Goal: Transaction & Acquisition: Purchase product/service

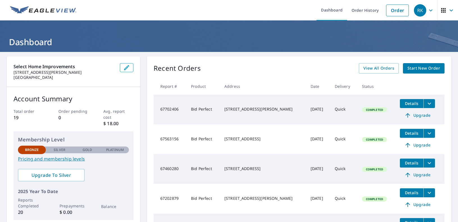
click at [413, 67] on span "Start New Order" at bounding box center [424, 68] width 33 height 7
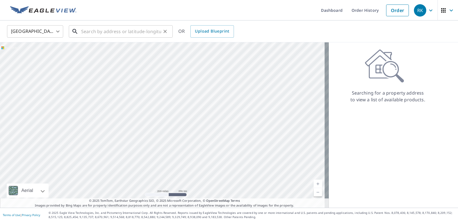
click at [108, 32] on input "text" at bounding box center [121, 32] width 80 height 16
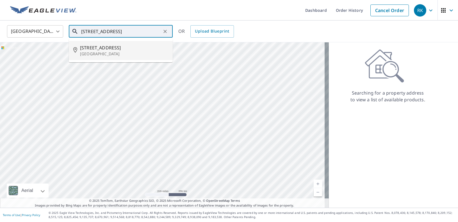
click at [102, 51] on span "[STREET_ADDRESS]" at bounding box center [124, 47] width 88 height 7
type input "[STREET_ADDRESS]"
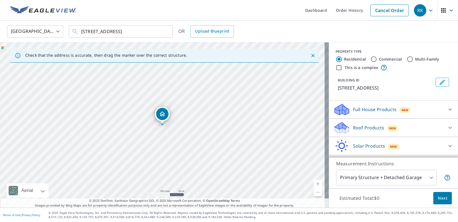
click at [365, 127] on p "Roof Products" at bounding box center [368, 127] width 31 height 7
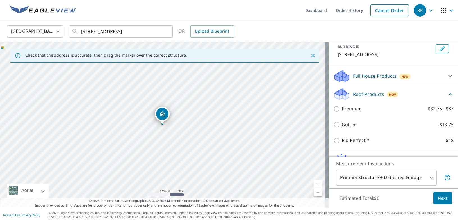
scroll to position [64, 0]
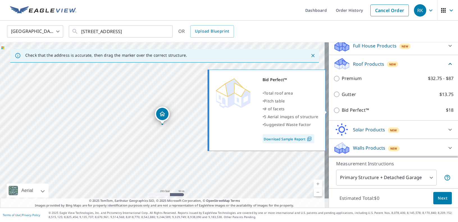
click at [334, 112] on input "Bid Perfect™ $18" at bounding box center [338, 110] width 8 height 7
checkbox input "true"
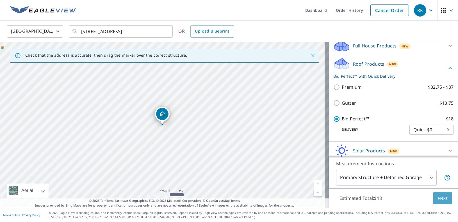
click at [438, 200] on span "Next" at bounding box center [443, 198] width 10 height 7
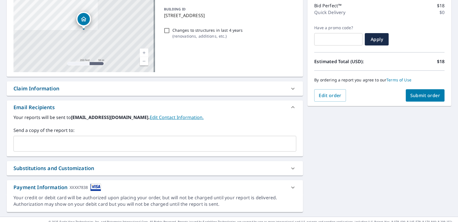
scroll to position [82, 0]
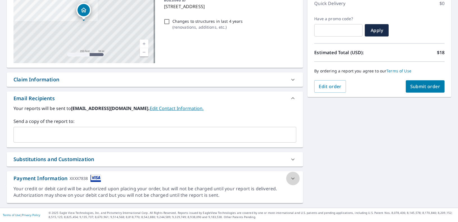
click at [290, 180] on icon at bounding box center [293, 178] width 7 height 7
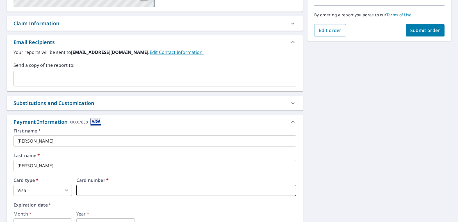
scroll to position [166, 0]
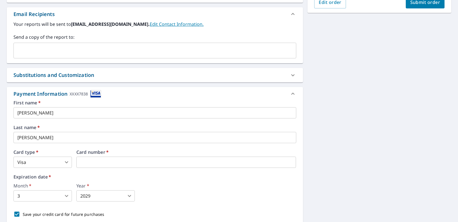
click at [154, 188] on div "Month   * 3 3 ​ Year   * 2029 2029 ​" at bounding box center [154, 193] width 283 height 18
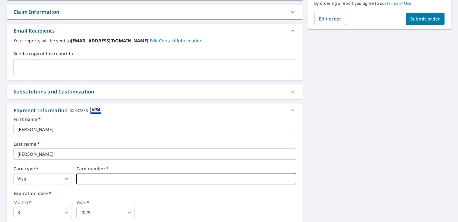
scroll to position [138, 0]
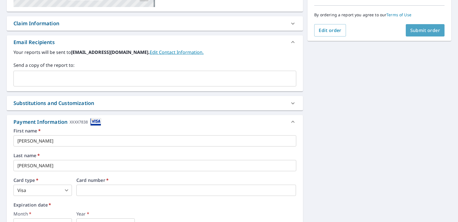
click at [425, 30] on span "Submit order" at bounding box center [425, 30] width 30 height 6
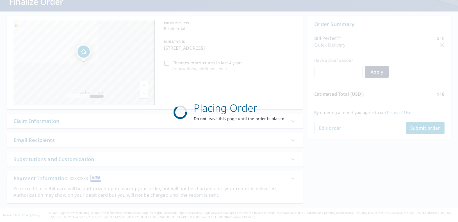
scroll to position [40, 0]
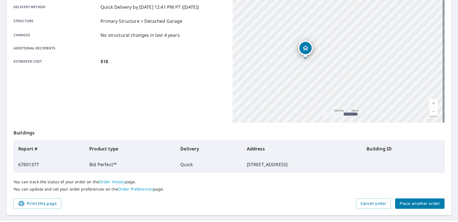
scroll to position [97, 0]
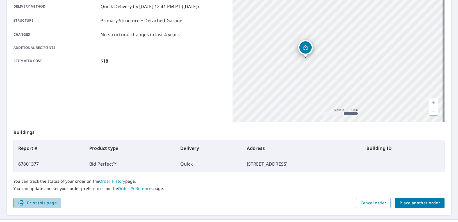
click at [41, 203] on span "Print this page" at bounding box center [37, 203] width 39 height 7
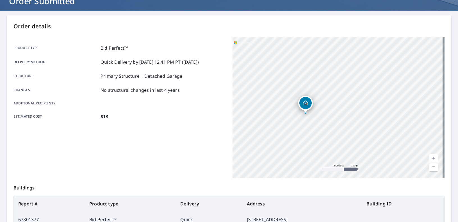
scroll to position [40, 0]
